Goal: Information Seeking & Learning: Learn about a topic

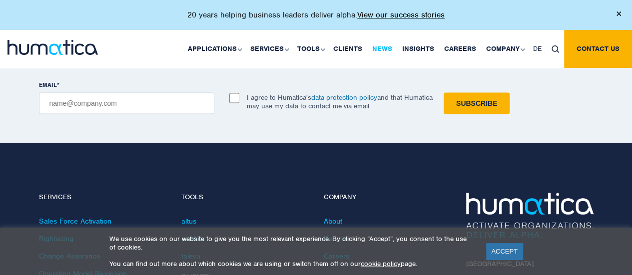
scroll to position [3005, 0]
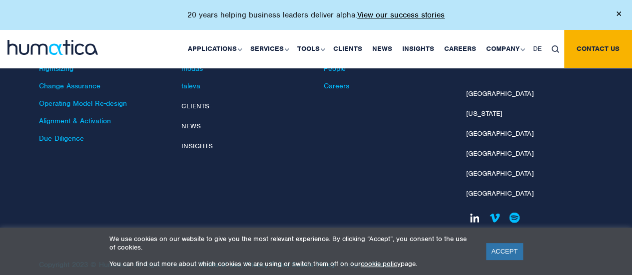
click at [472, 209] on link at bounding box center [474, 217] width 17 height 17
click at [456, 47] on link "Careers" at bounding box center [460, 49] width 42 height 38
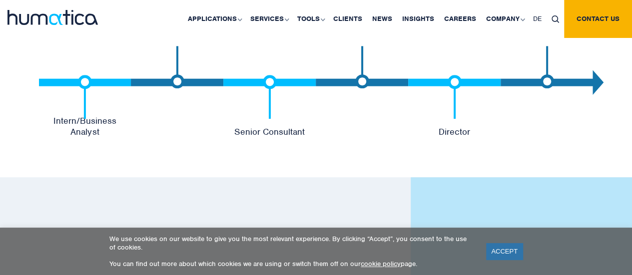
scroll to position [2202, 0]
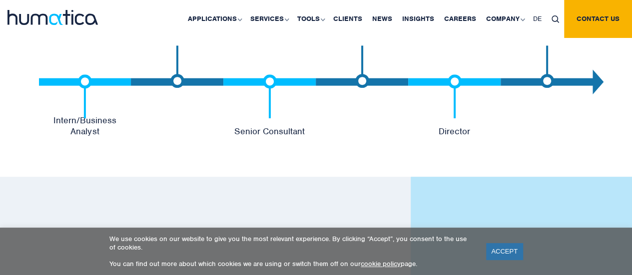
click at [85, 82] on img at bounding box center [85, 95] width 14 height 43
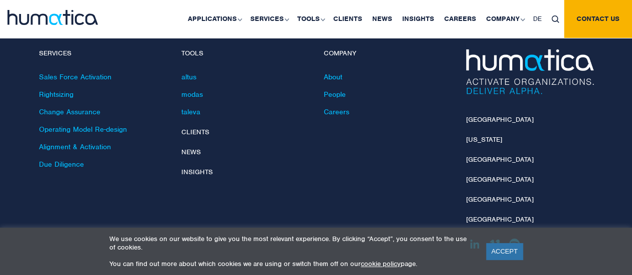
scroll to position [3714, 0]
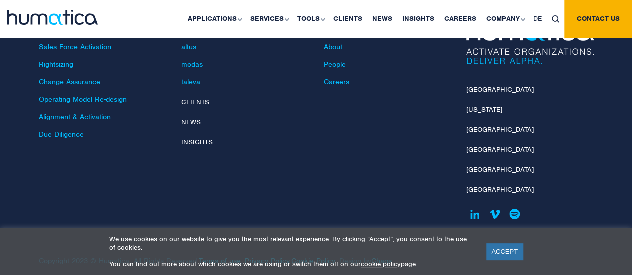
scroll to position [3714, 0]
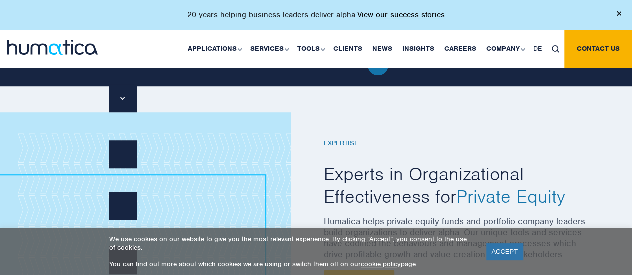
scroll to position [427, 0]
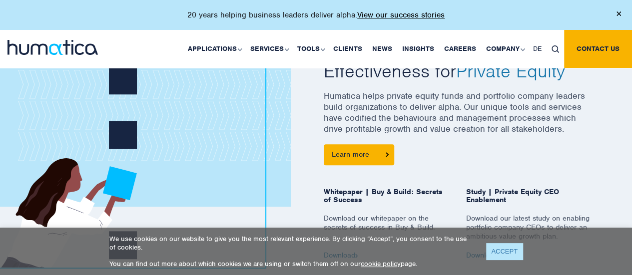
click at [496, 256] on link "ACCEPT" at bounding box center [504, 251] width 36 height 16
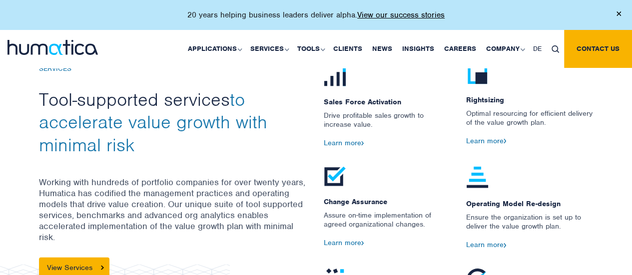
scroll to position [1034, 0]
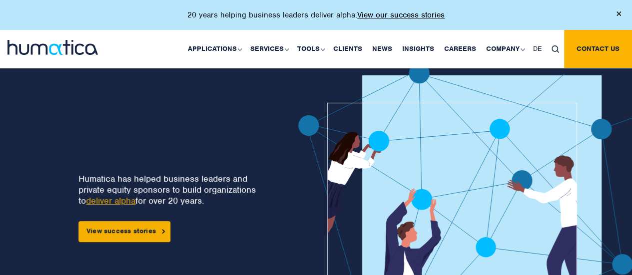
scroll to position [64, 0]
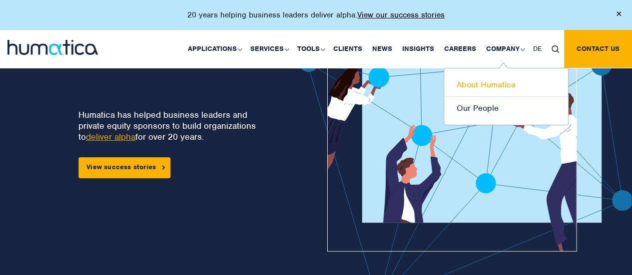
click at [498, 87] on link "About Humatica" at bounding box center [506, 84] width 124 height 23
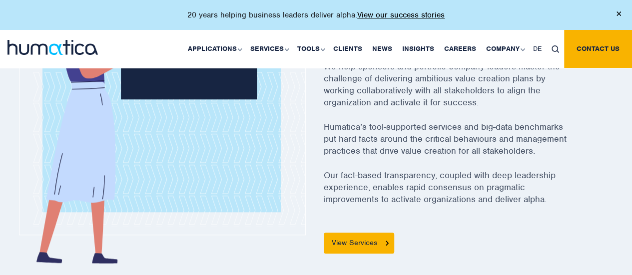
scroll to position [435, 0]
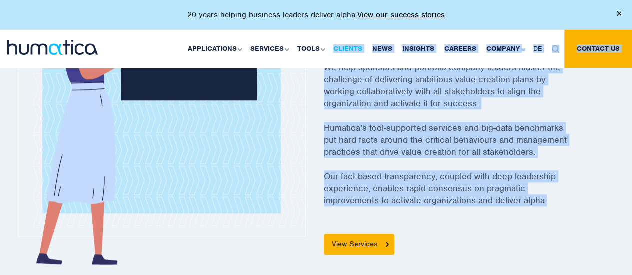
drag, startPoint x: 551, startPoint y: 205, endPoint x: 334, endPoint y: 41, distance: 272.5
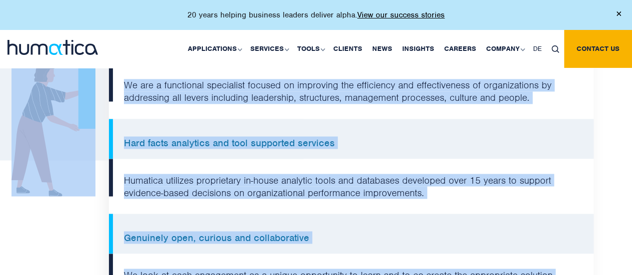
scroll to position [938, 0]
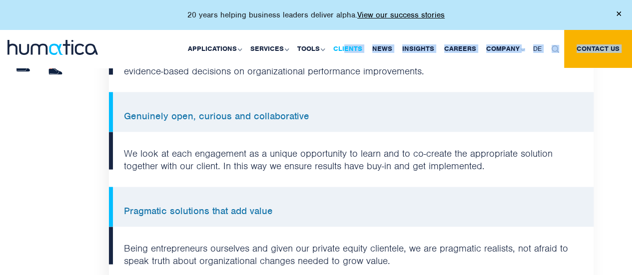
drag, startPoint x: 321, startPoint y: 238, endPoint x: 346, endPoint y: 46, distance: 193.4
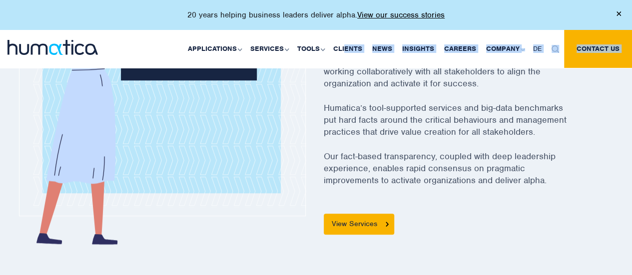
scroll to position [425, 0]
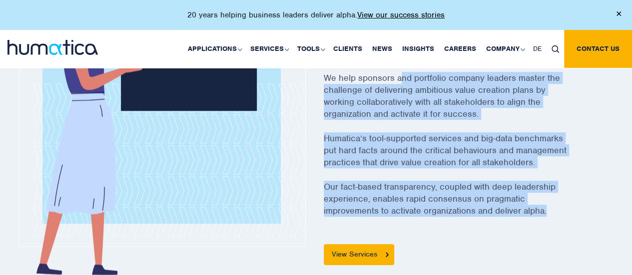
drag, startPoint x: 550, startPoint y: 208, endPoint x: 400, endPoint y: 72, distance: 203.0
click at [400, 72] on div "Overview What we do and how we do it Humatica helps private equity backed compa…" at bounding box center [459, 126] width 270 height 279
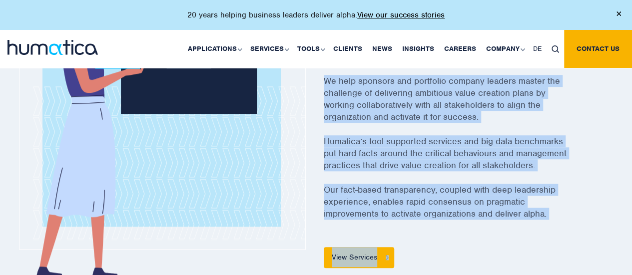
scroll to position [570, 0]
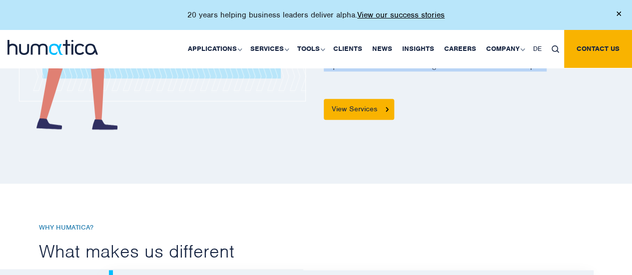
drag, startPoint x: 320, startPoint y: 139, endPoint x: 451, endPoint y: 92, distance: 139.0
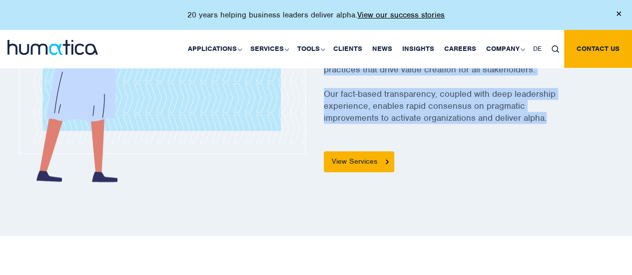
scroll to position [517, 0]
copy div "Humatica helps private equity backed companies achieve outstanding investment r…"
